Goal: Transaction & Acquisition: Book appointment/travel/reservation

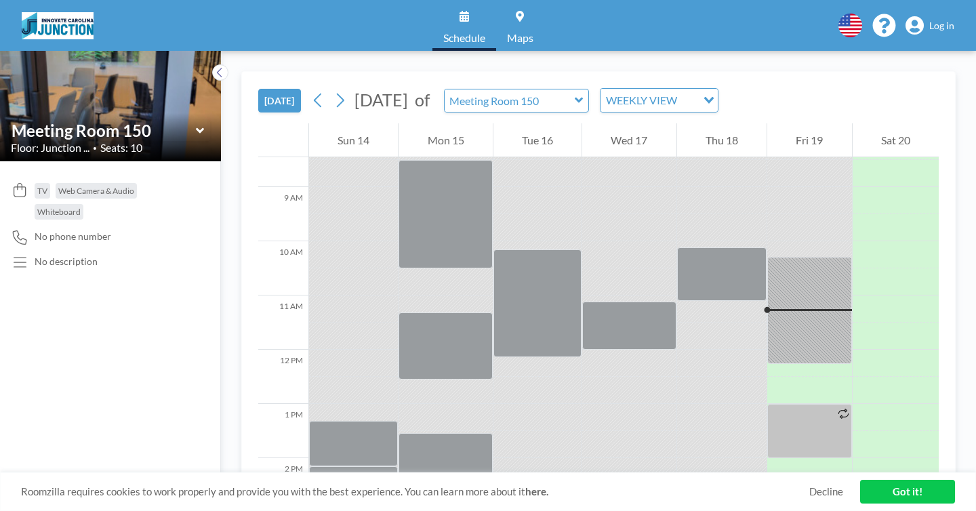
scroll to position [462, 0]
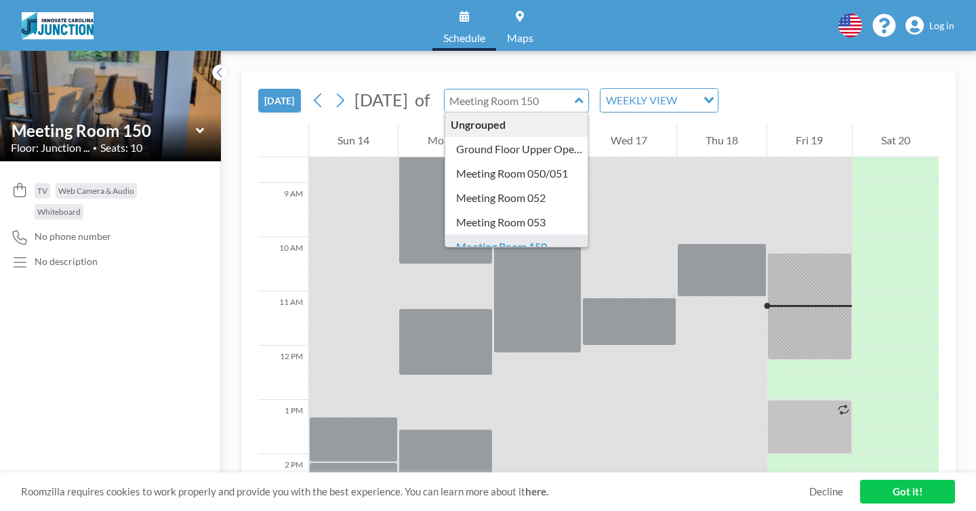
click at [511, 89] on input "text" at bounding box center [510, 100] width 130 height 22
type input "Meeting Room 052"
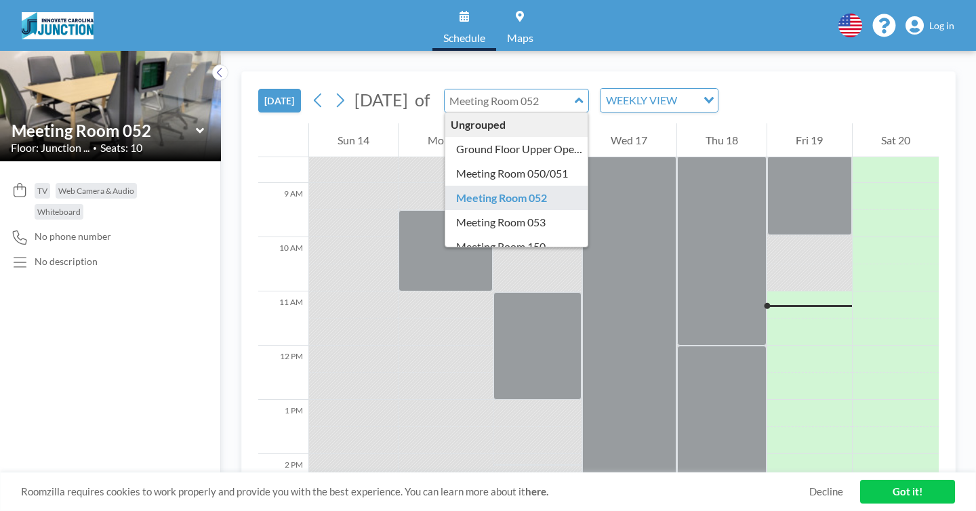
click at [479, 89] on input "text" at bounding box center [510, 100] width 130 height 22
type input "Meeting Room 053"
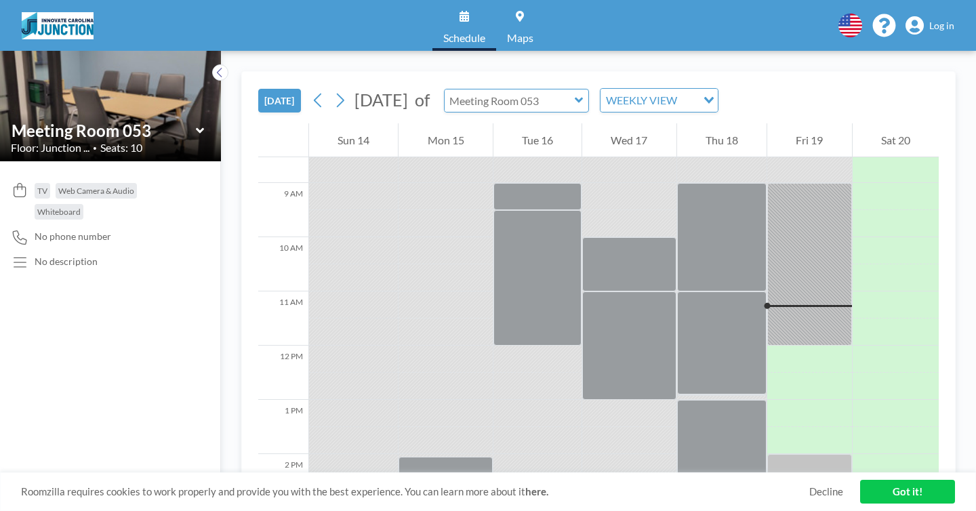
click at [478, 89] on input "text" at bounding box center [510, 100] width 130 height 22
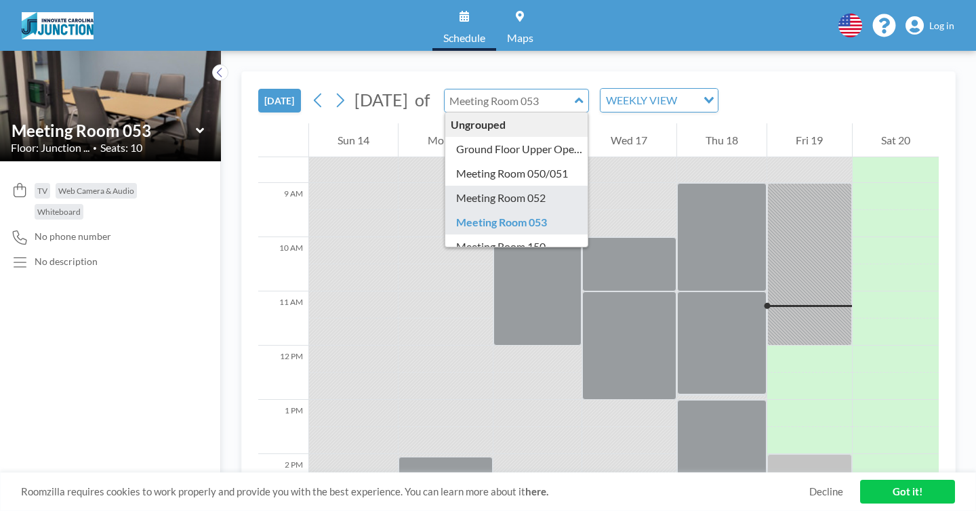
type input "Meeting Room 052"
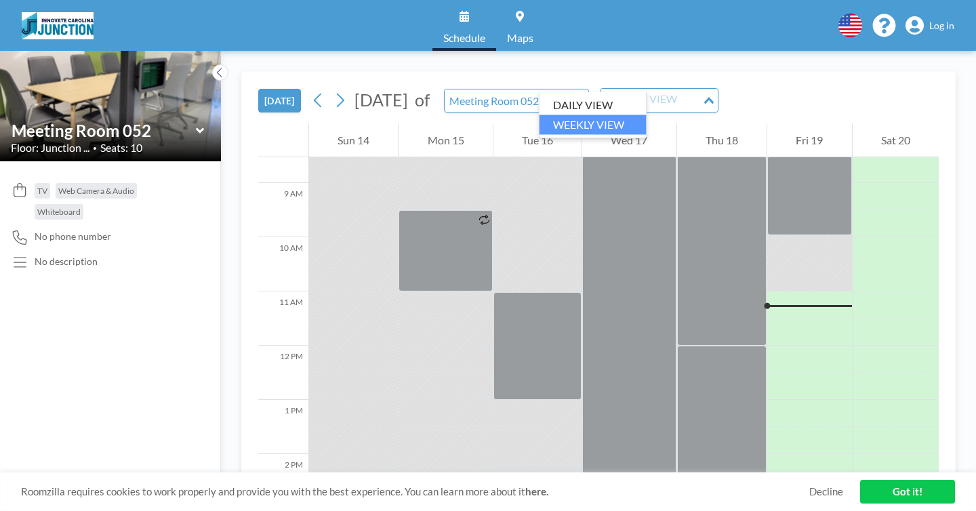
click at [601, 89] on div "WEEKLY VIEW" at bounding box center [652, 99] width 102 height 20
click at [569, 98] on li "DAILY VIEW" at bounding box center [593, 106] width 107 height 20
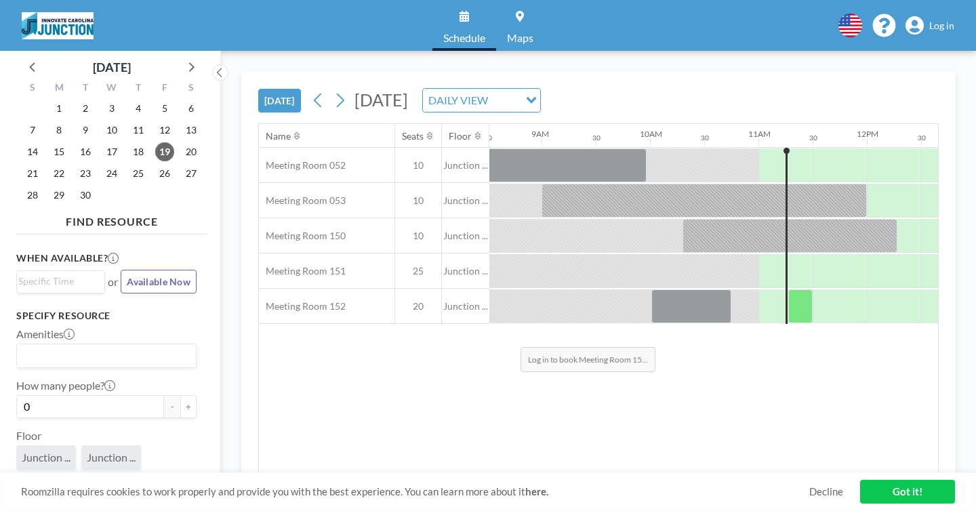
scroll to position [0, 925]
click at [507, 33] on span "Maps" at bounding box center [520, 38] width 26 height 11
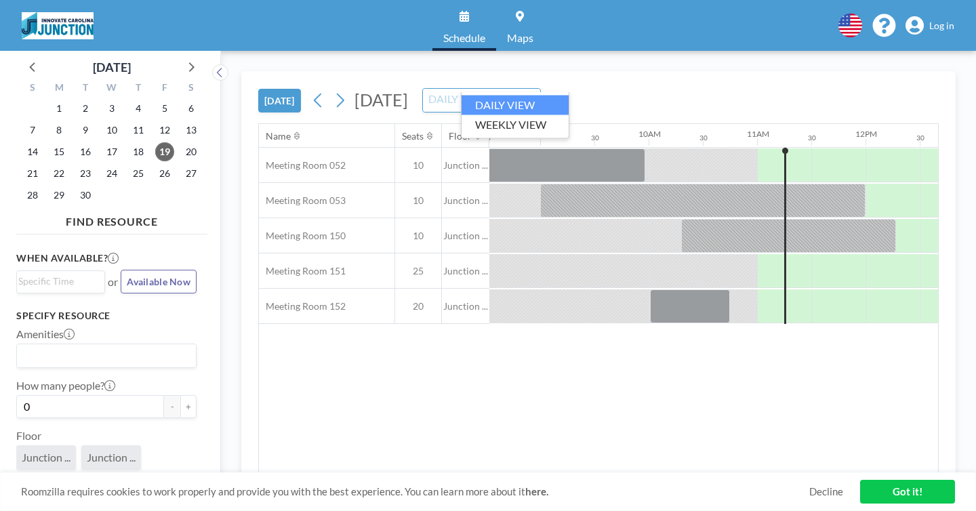
click at [502, 92] on div "DAILY VIEW Loading..." at bounding box center [481, 100] width 117 height 23
click at [496, 51] on div "[DATE] [DATE] DAILY VIEW Loading... Name Seats Floor 12AM 30 1AM 30 2AM 30 3AM …" at bounding box center [598, 281] width 755 height 460
click at [507, 89] on div "DAILY VIEW" at bounding box center [474, 99] width 102 height 20
click at [504, 118] on li "WEEKLY VIEW" at bounding box center [515, 125] width 107 height 20
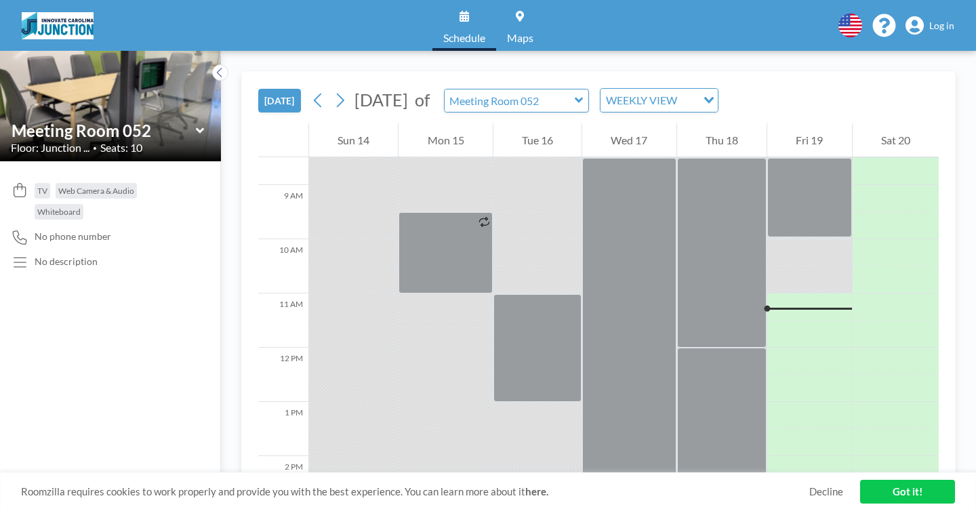
scroll to position [462, 0]
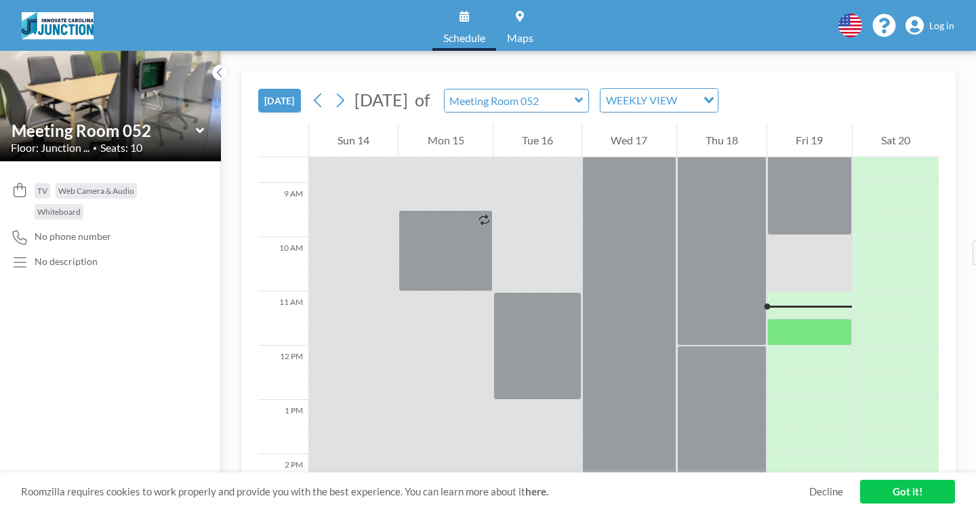
click at [777, 319] on div at bounding box center [809, 332] width 84 height 27
click at [940, 24] on span "Log in" at bounding box center [941, 26] width 25 height 12
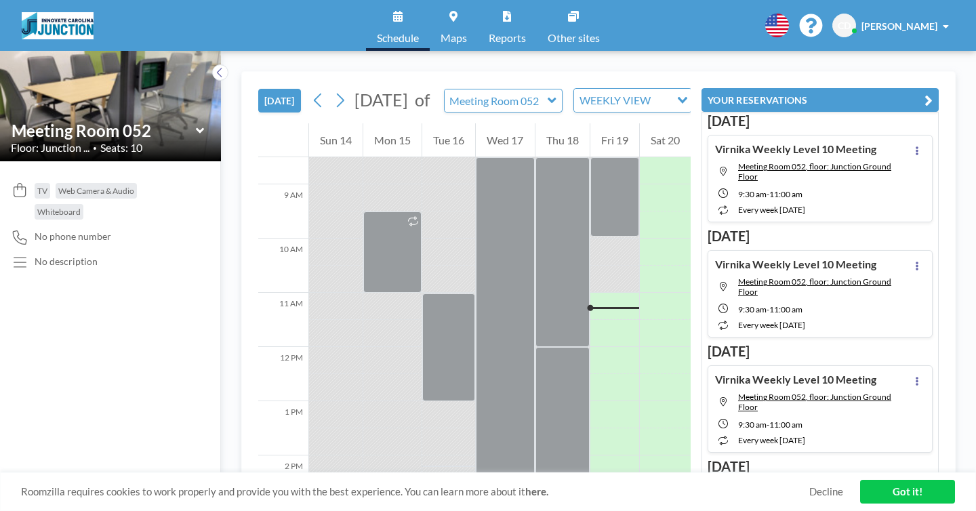
scroll to position [462, 0]
click at [622, 307] on div at bounding box center [614, 312] width 49 height 11
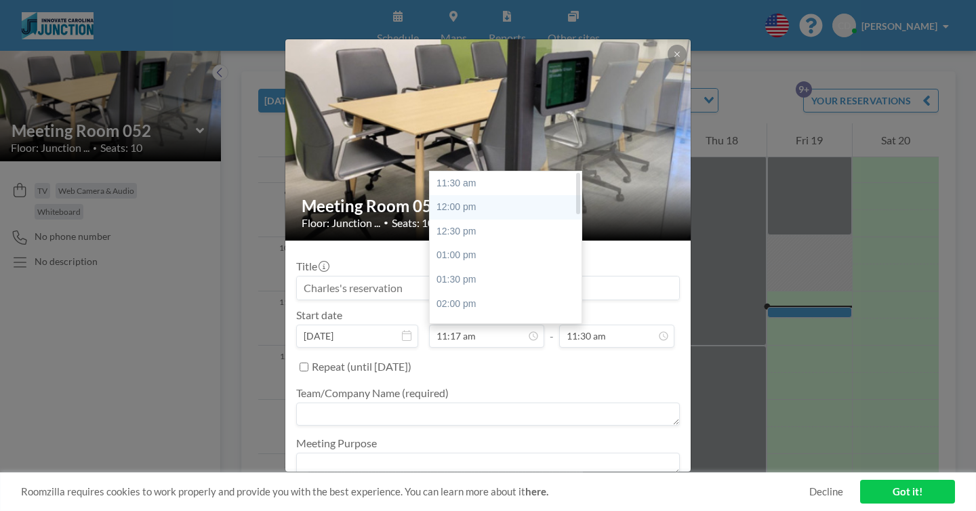
click at [491, 195] on div "12:00 pm" at bounding box center [506, 207] width 152 height 24
type input "12:00 pm"
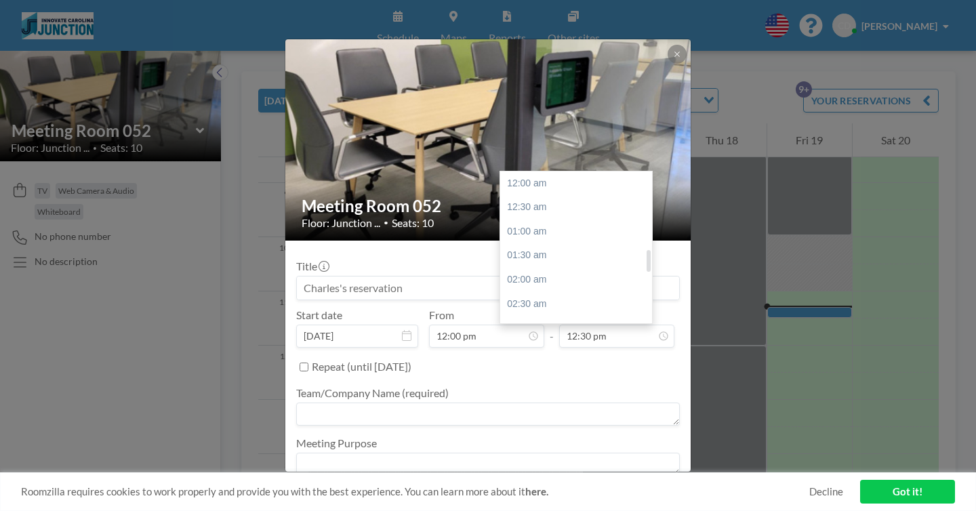
scroll to position [541, 0]
click at [580, 258] on div "01:00 pm" at bounding box center [576, 270] width 152 height 24
type input "01:00 pm"
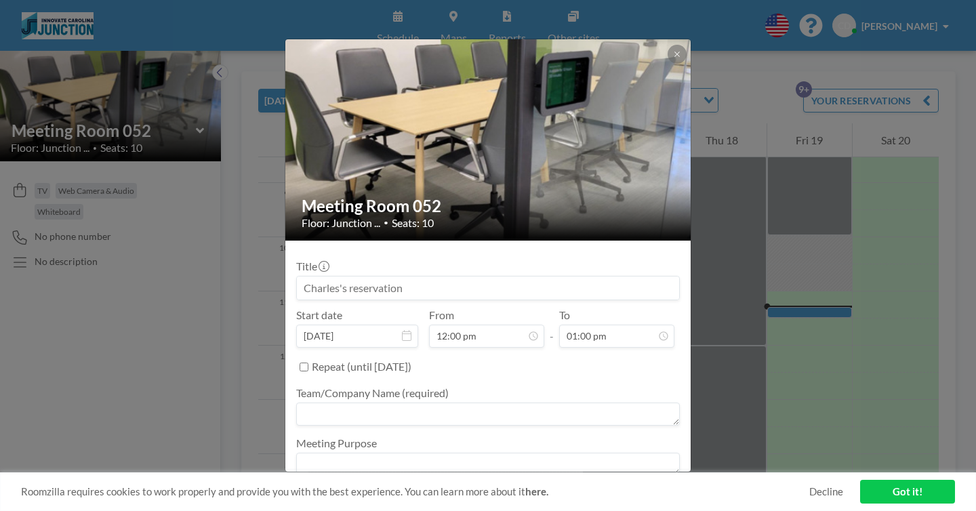
click at [611, 489] on button "BOOK NOW" at bounding box center [645, 501] width 68 height 24
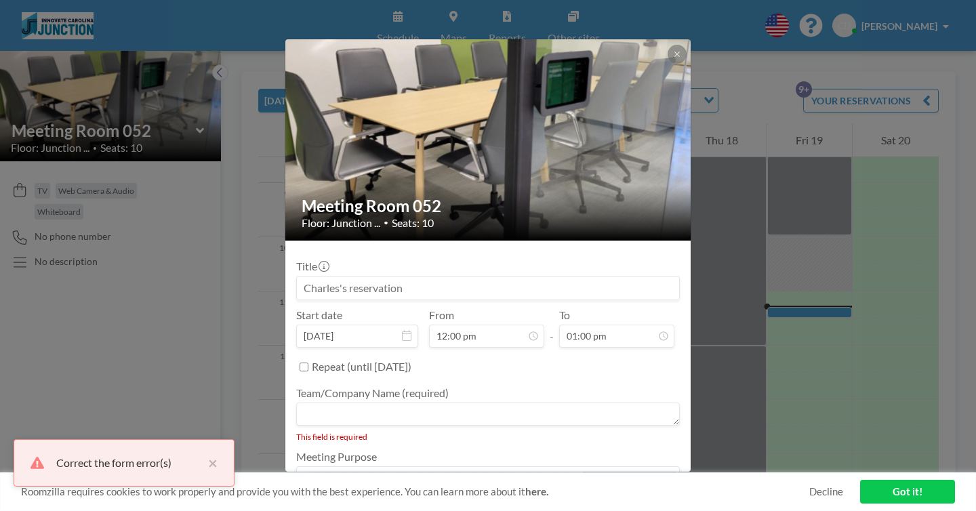
click at [489, 403] on textarea at bounding box center [488, 414] width 384 height 23
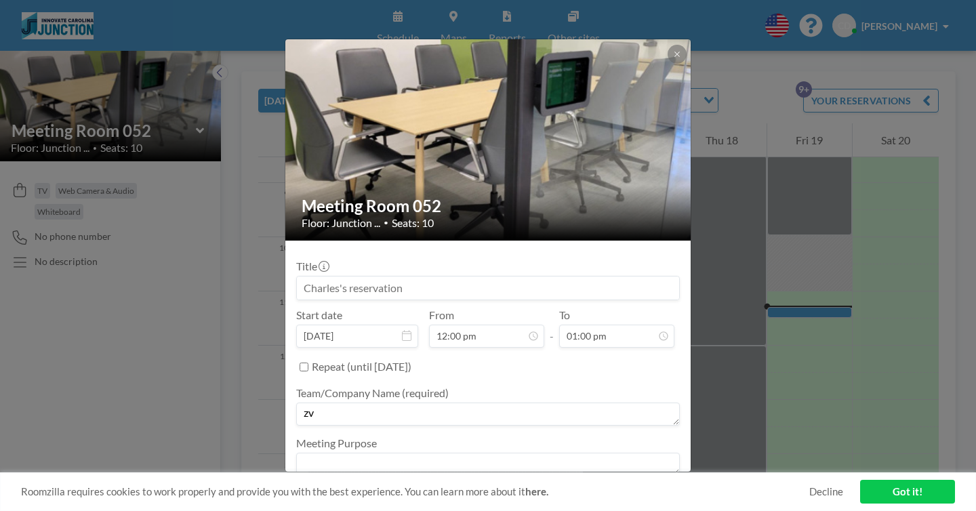
type textarea "z"
type textarea "Virnika"
click at [631, 489] on button "BOOK NOW" at bounding box center [645, 501] width 68 height 24
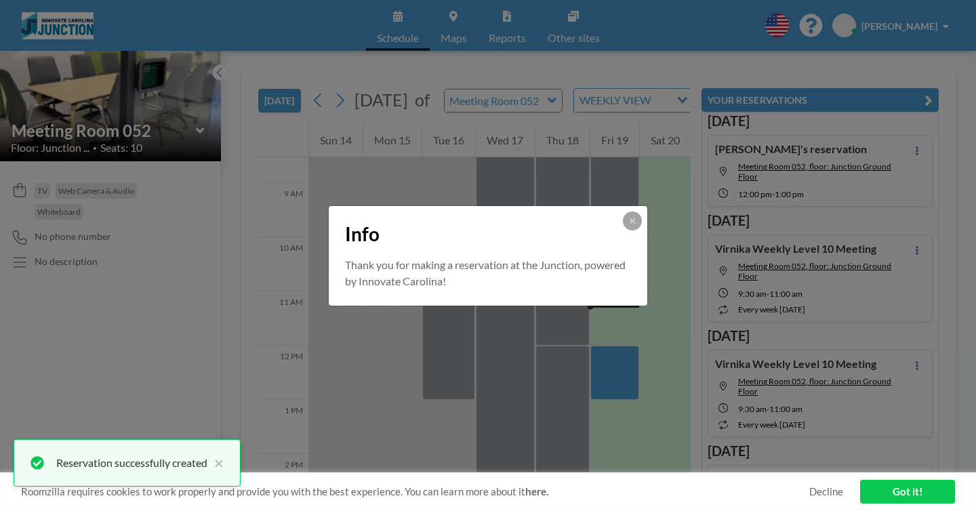
scroll to position [0, 0]
click at [623, 228] on button at bounding box center [632, 221] width 19 height 19
